Goal: Check status: Check status

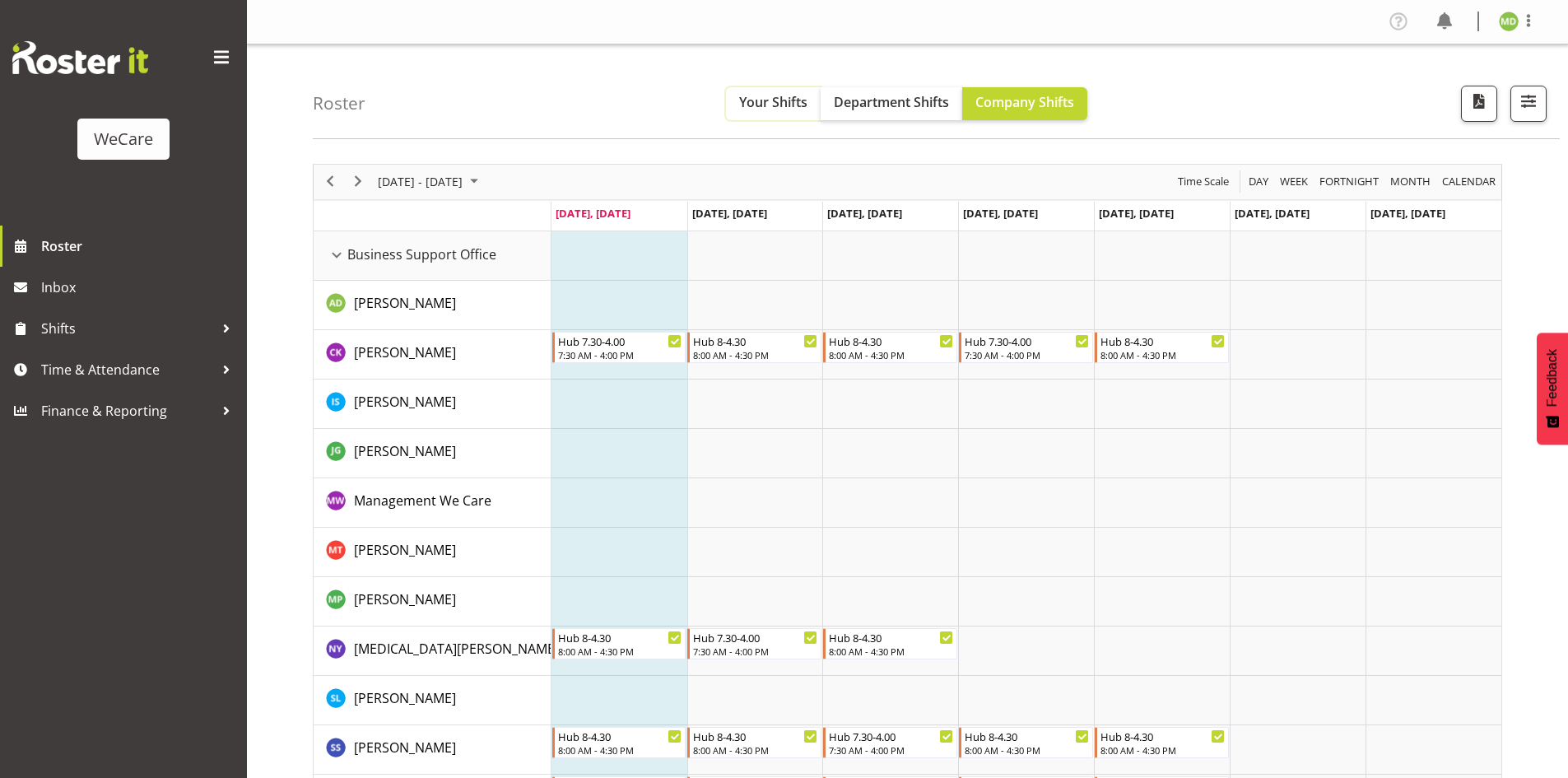
click at [783, 106] on span "Your Shifts" at bounding box center [773, 101] width 68 height 18
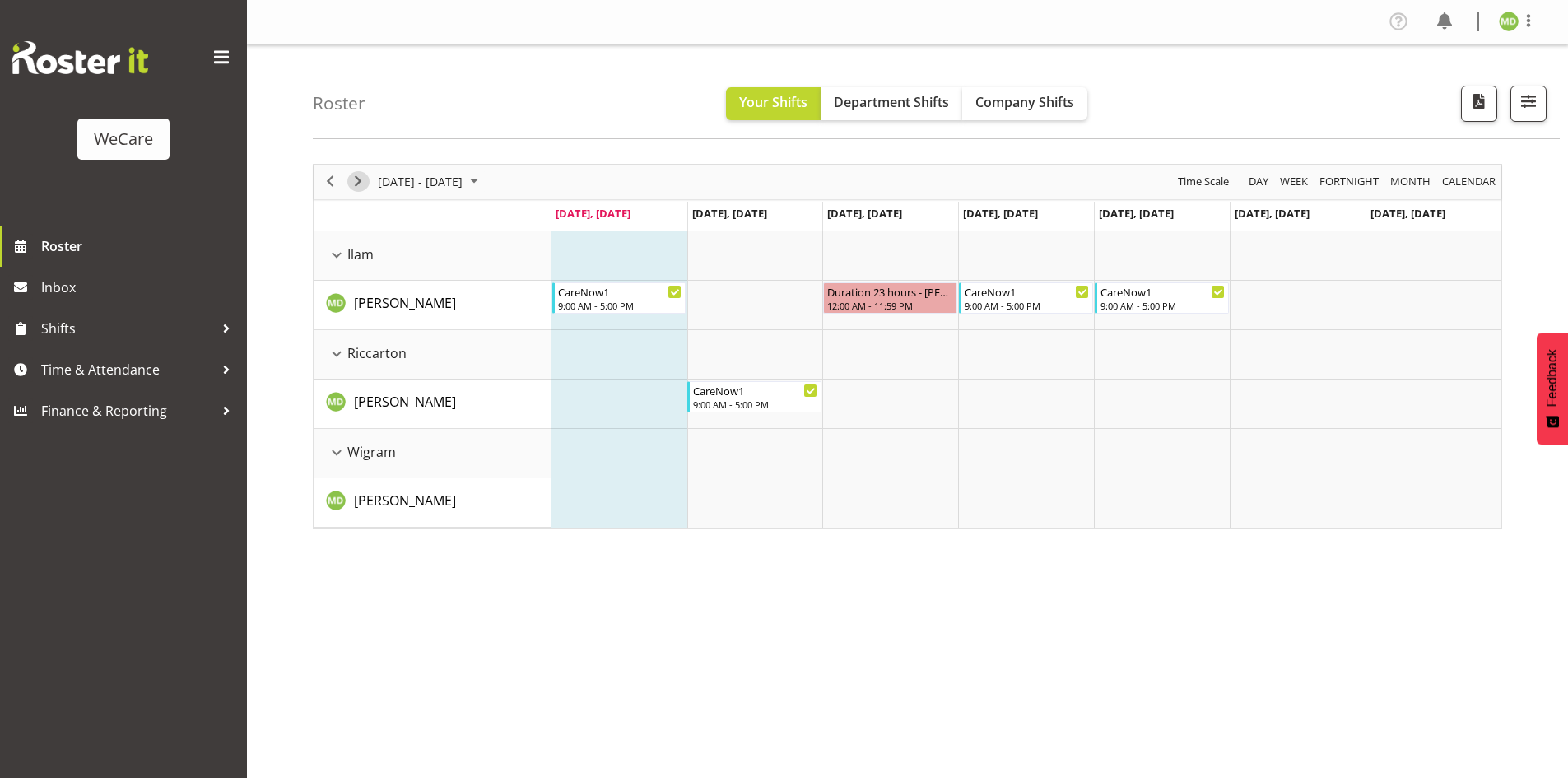
click at [359, 184] on span "Next" at bounding box center [358, 181] width 19 height 20
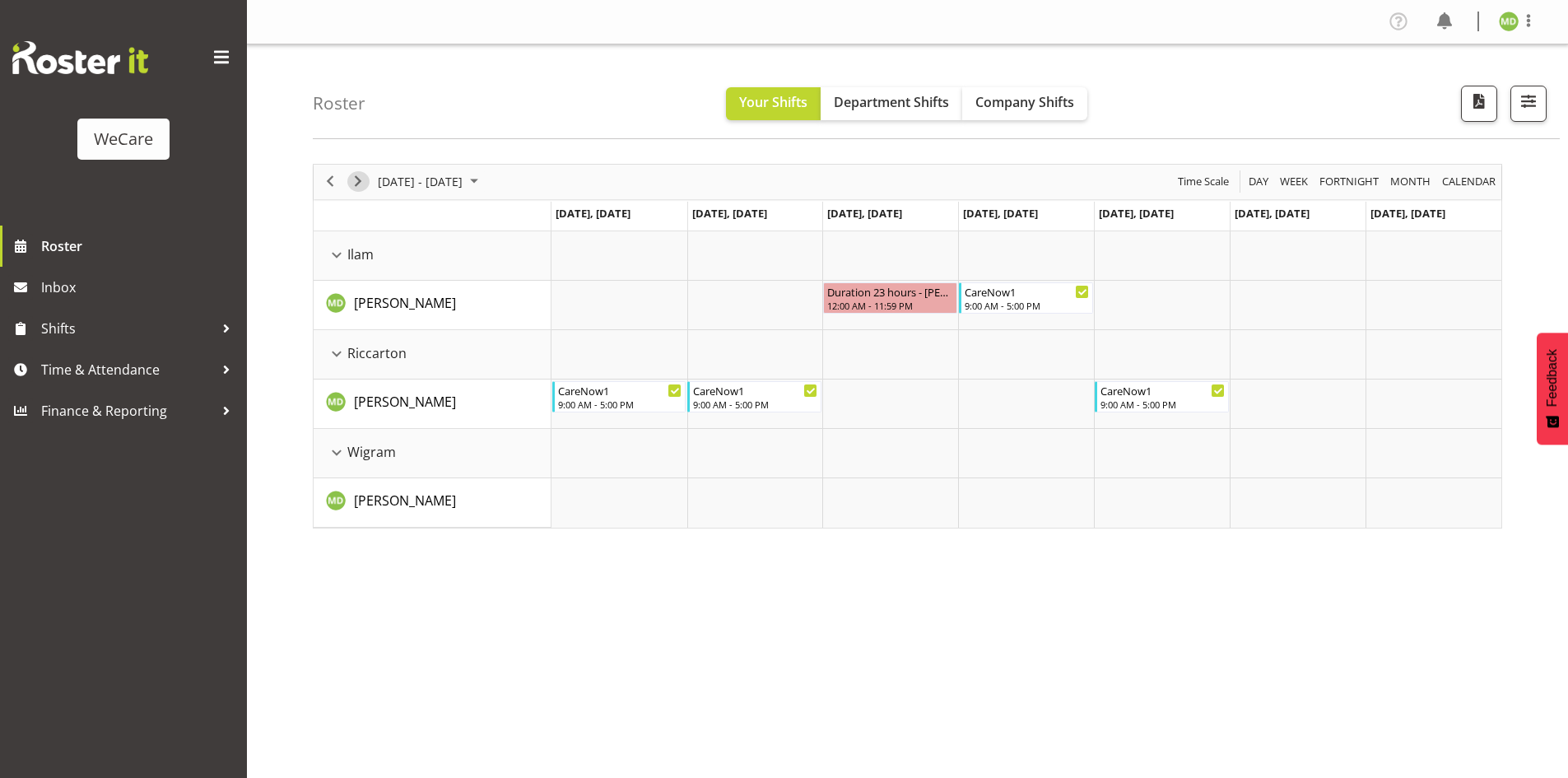
click at [359, 184] on span "Next" at bounding box center [358, 181] width 19 height 20
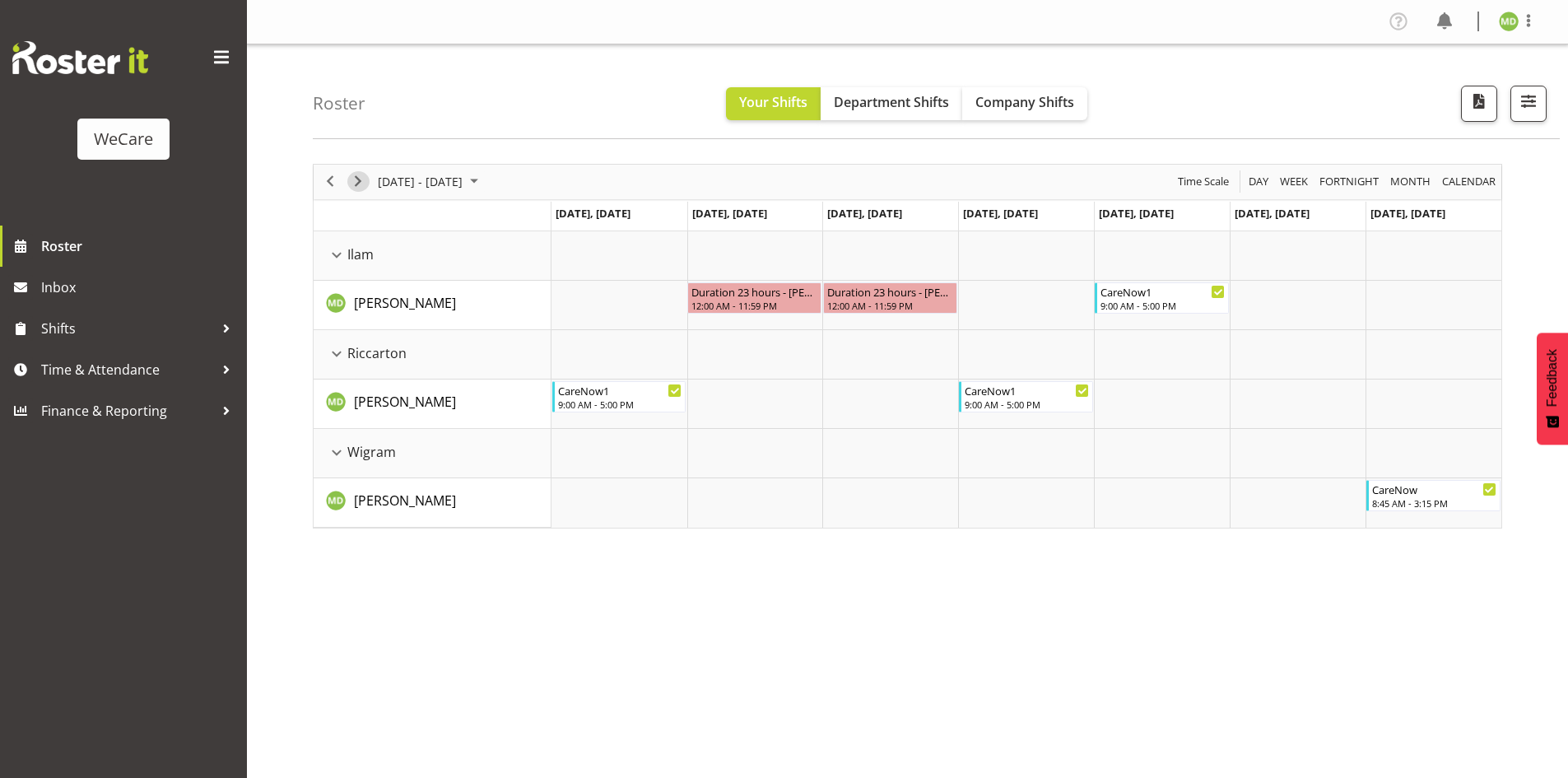
click at [359, 184] on span "Next" at bounding box center [358, 181] width 19 height 20
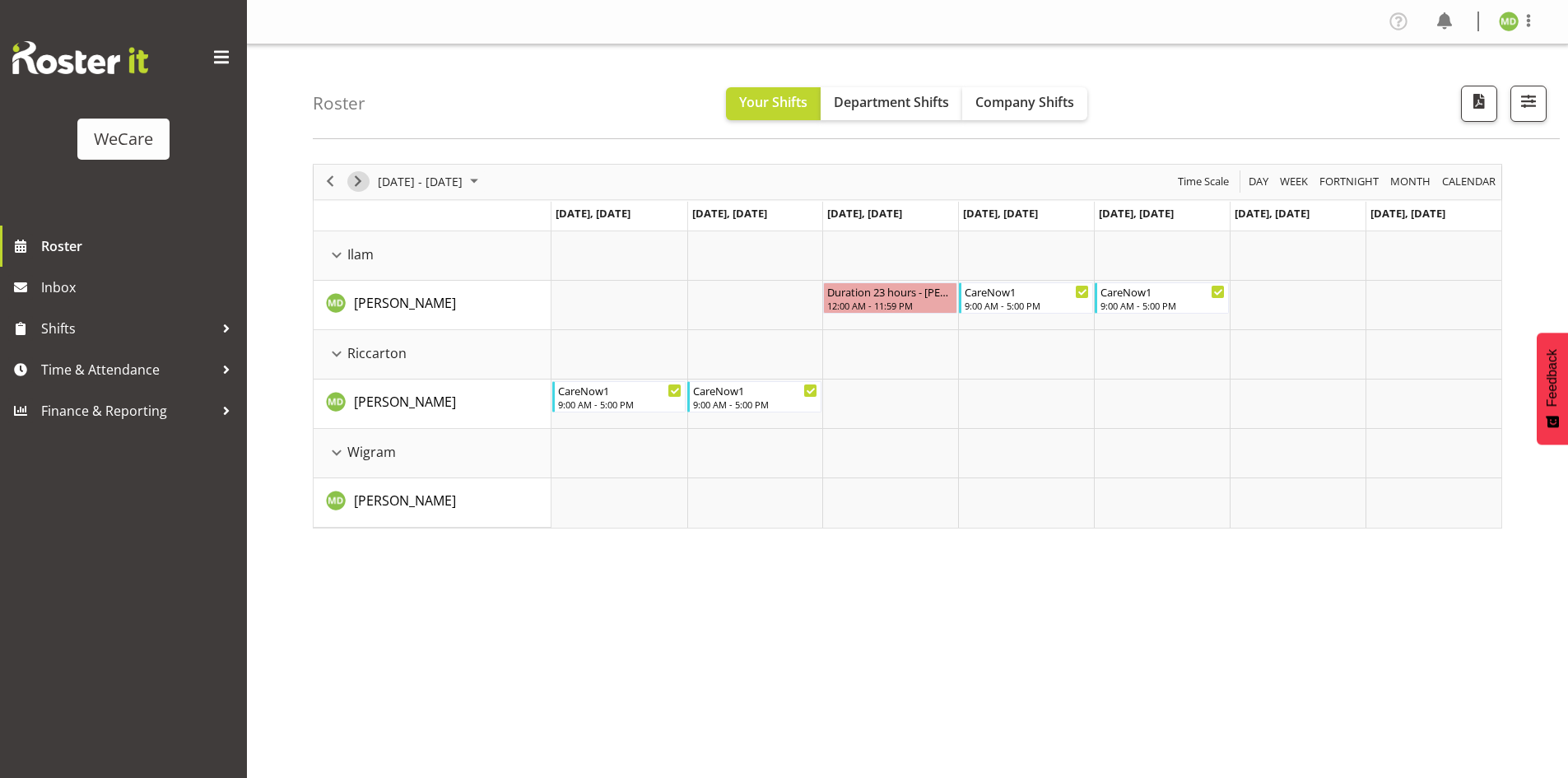
click at [359, 184] on span "Next" at bounding box center [358, 181] width 19 height 20
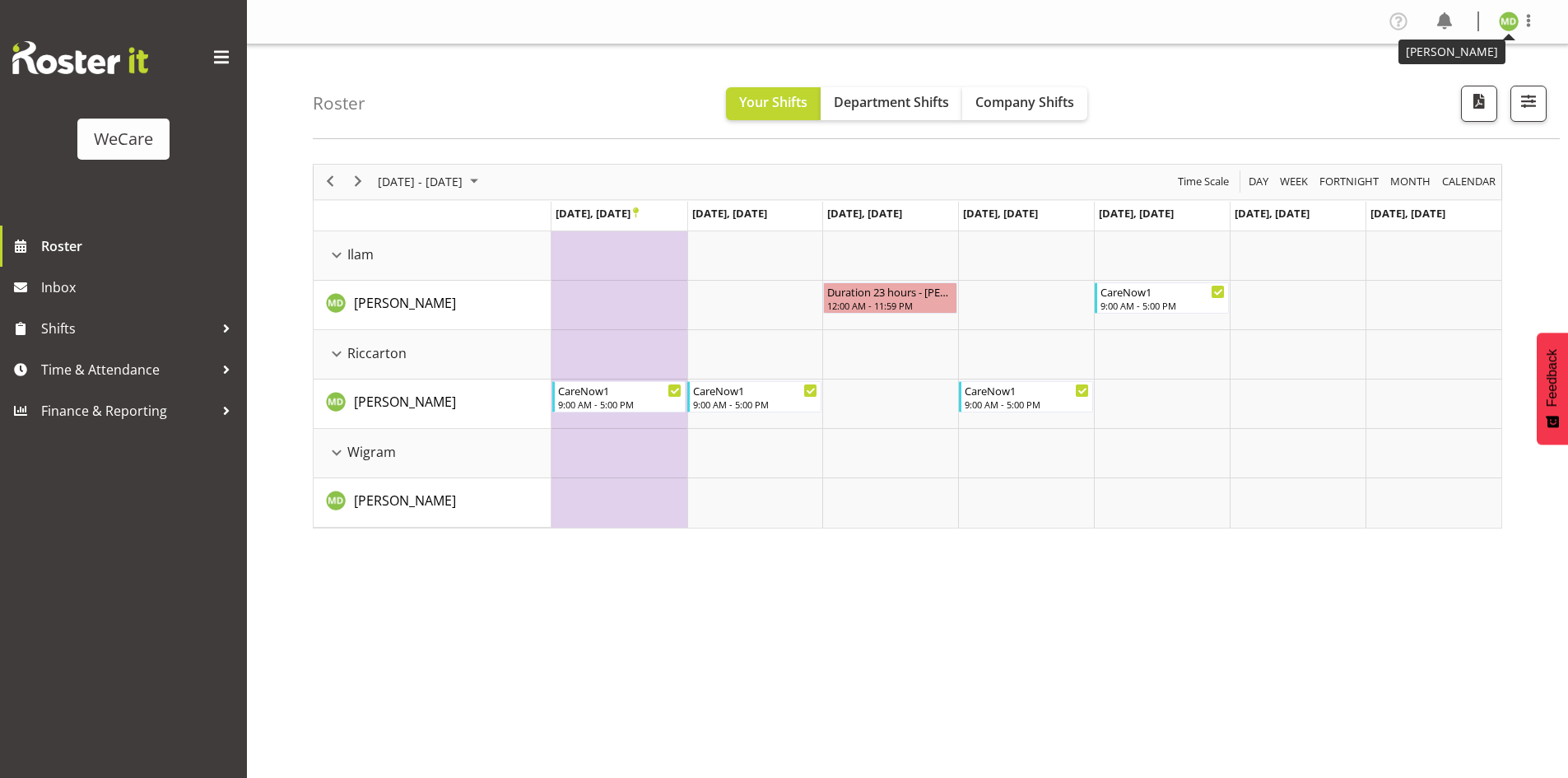
click at [1516, 25] on img at bounding box center [1508, 21] width 19 height 19
click at [1466, 87] on link "Log Out" at bounding box center [1459, 86] width 158 height 30
